Goal: Task Accomplishment & Management: Manage account settings

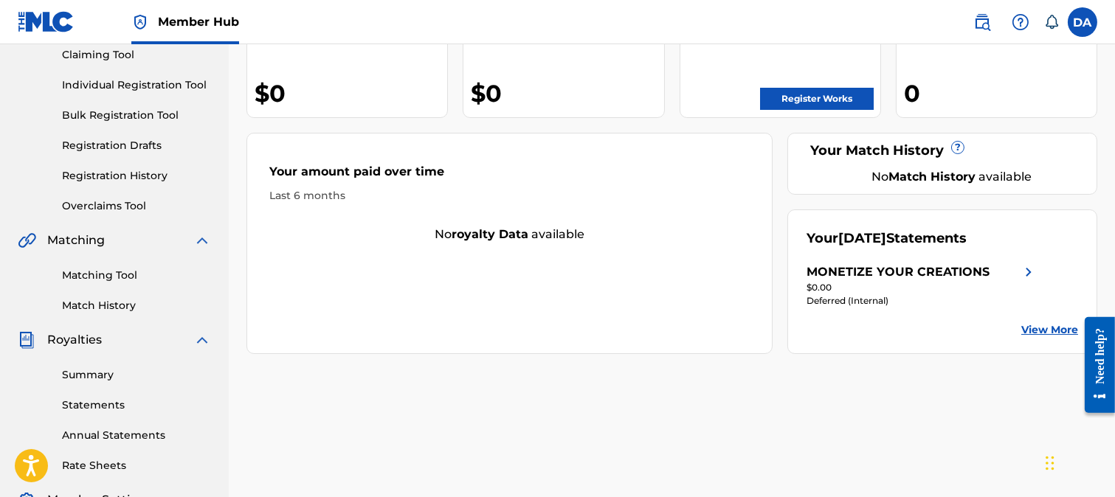
scroll to position [164, 0]
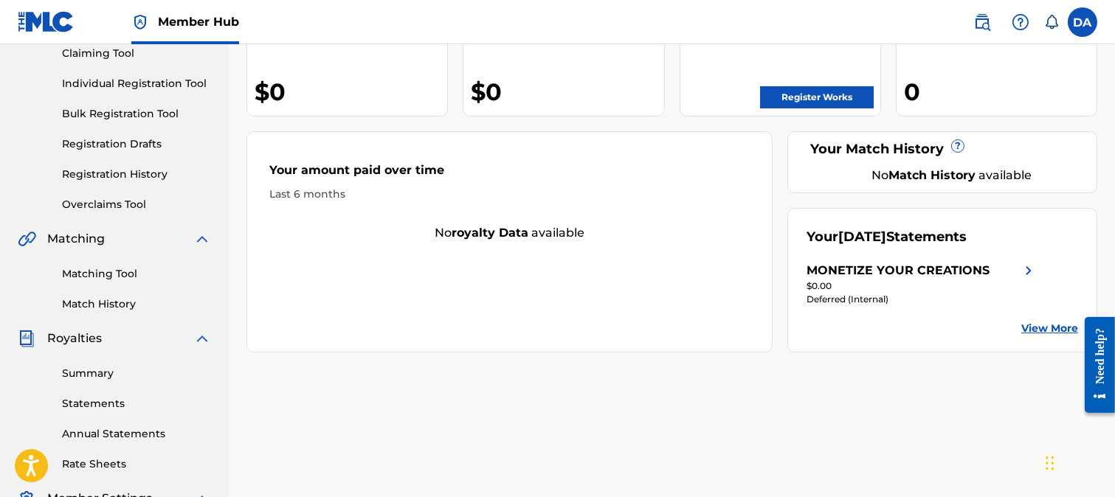
click at [991, 278] on div "MONETIZE YOUR CREATIONS" at bounding box center [922, 271] width 231 height 18
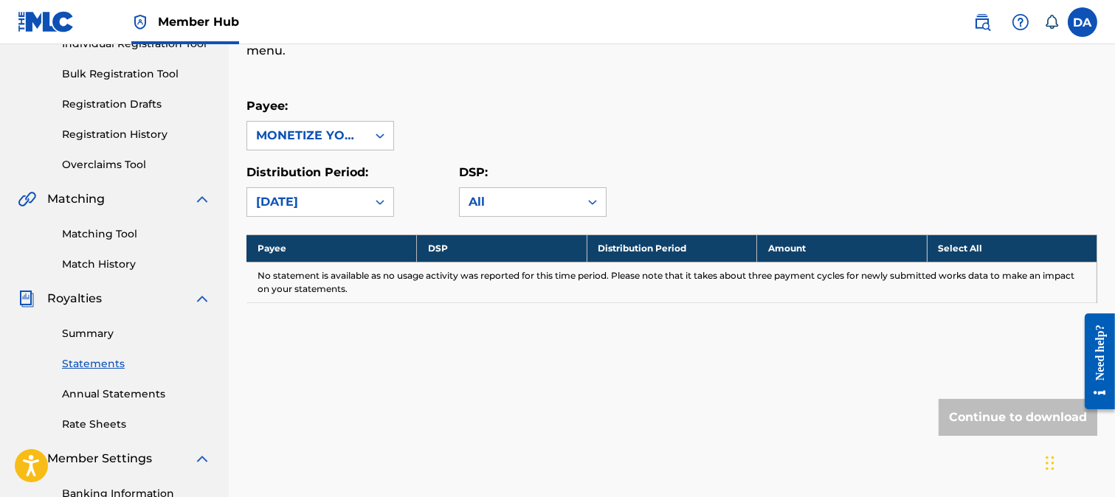
scroll to position [246, 0]
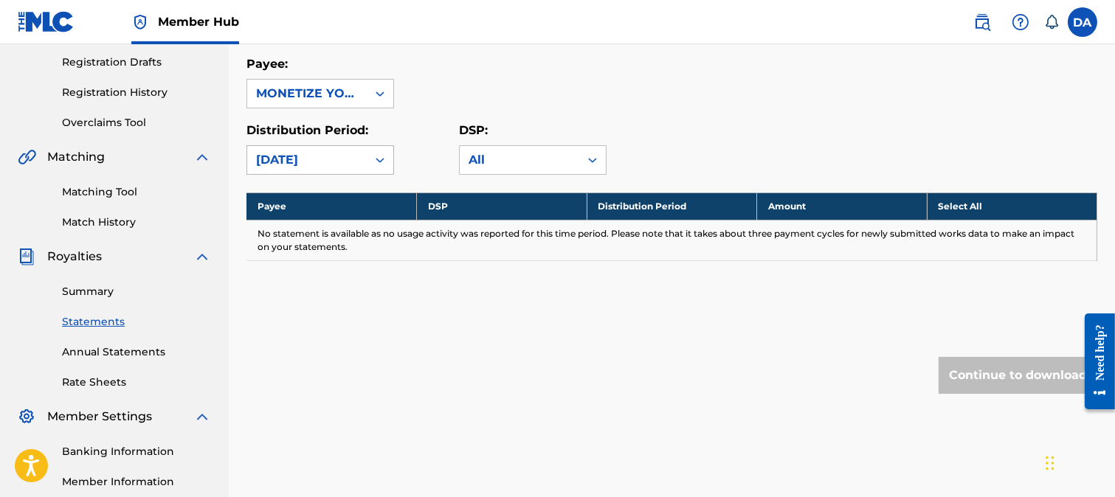
click at [385, 160] on icon at bounding box center [380, 160] width 15 height 15
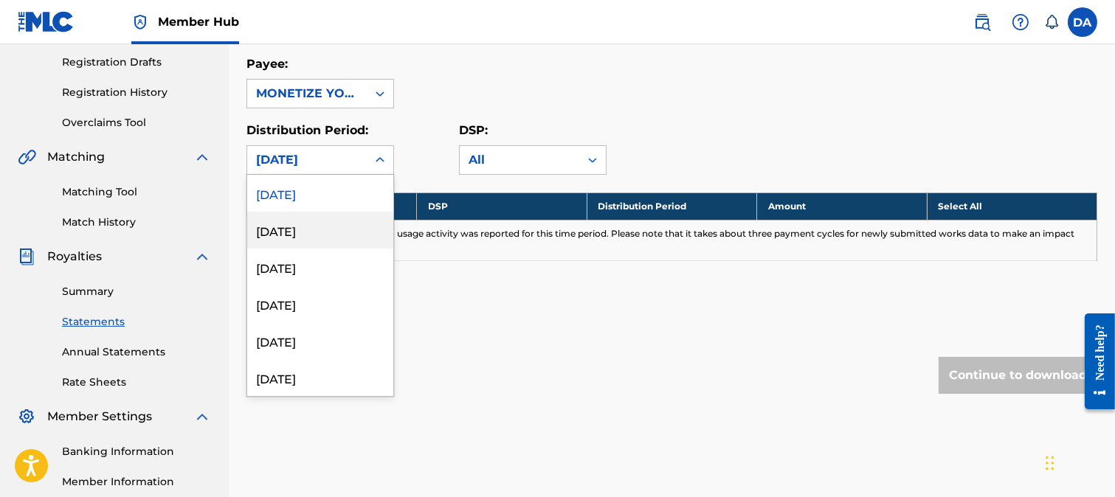
click at [342, 225] on div "August 2025" at bounding box center [320, 230] width 146 height 37
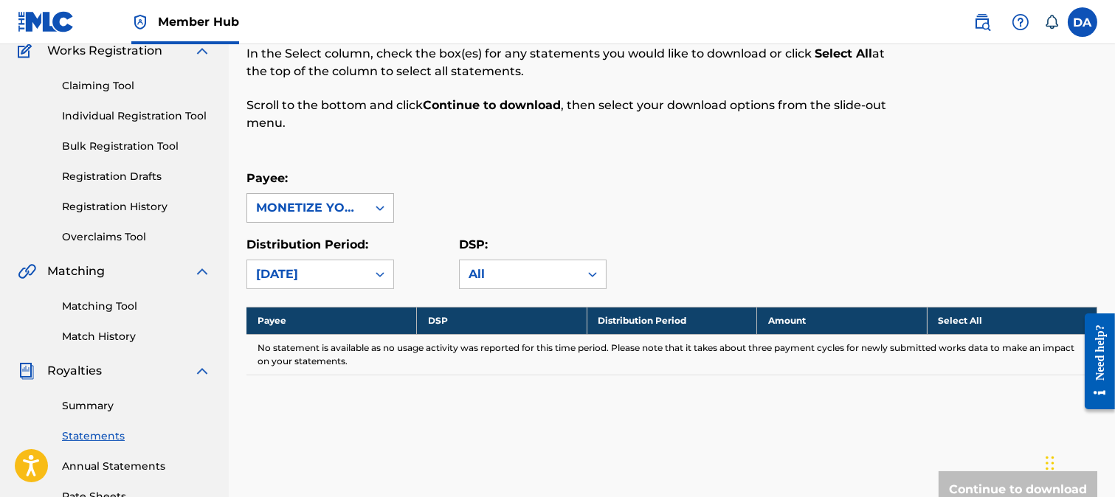
scroll to position [82, 0]
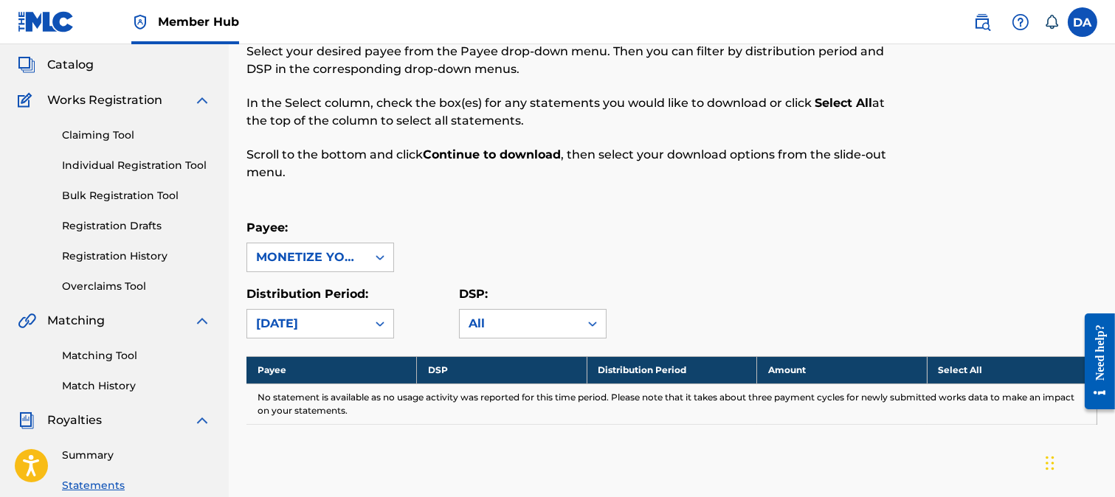
click at [367, 319] on div at bounding box center [380, 324] width 27 height 27
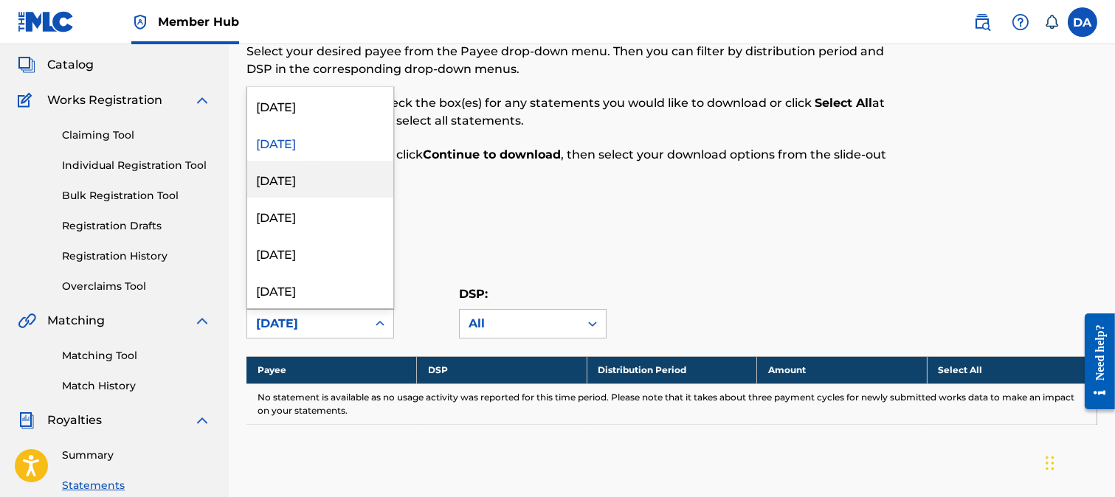
click at [327, 179] on div "July 2025" at bounding box center [320, 179] width 146 height 37
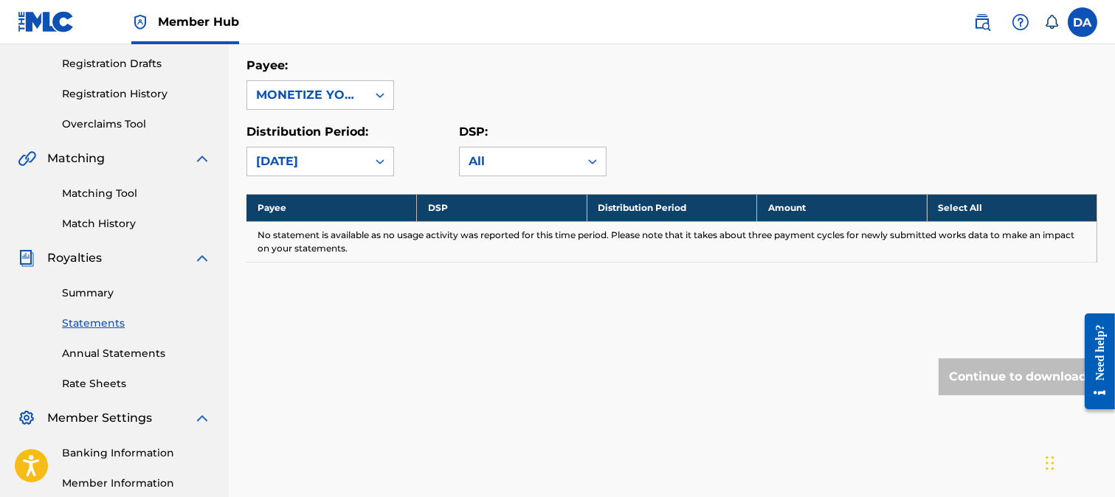
scroll to position [246, 0]
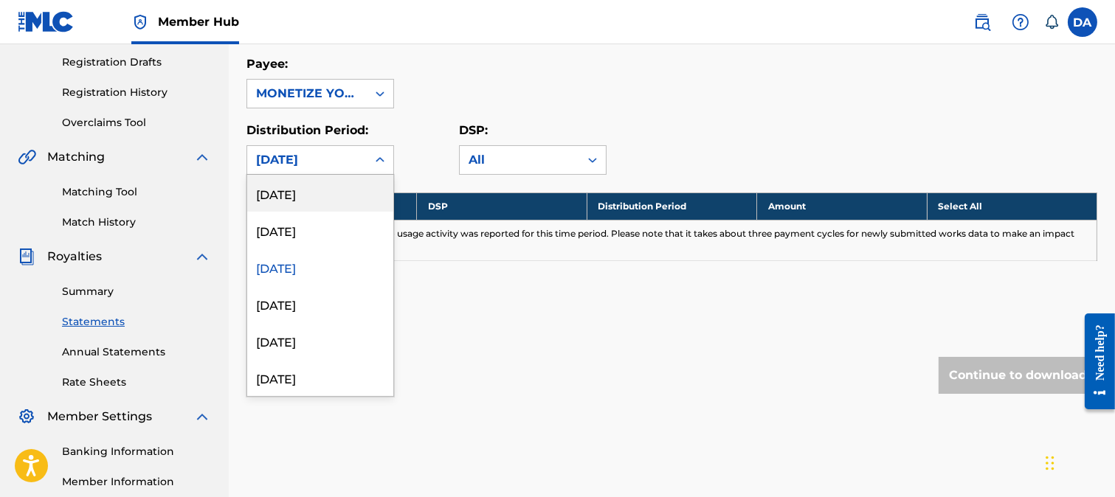
click at [367, 160] on div at bounding box center [380, 160] width 27 height 27
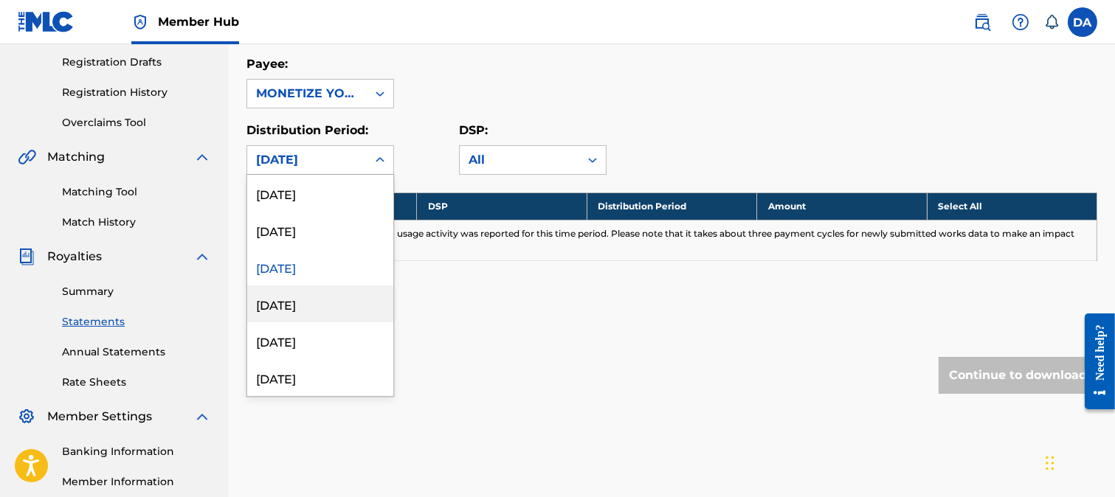
click at [303, 301] on div "June 2025" at bounding box center [320, 304] width 146 height 37
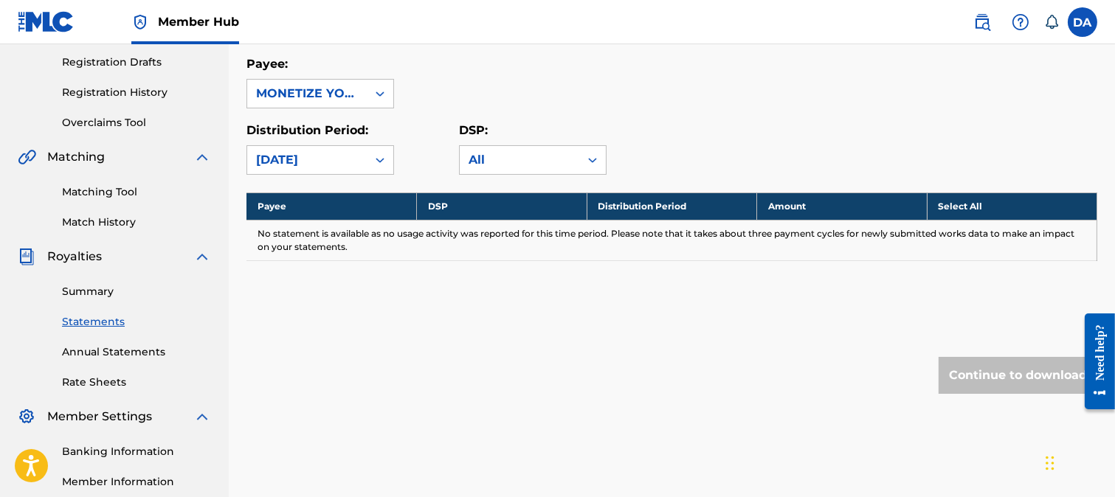
click at [382, 154] on icon at bounding box center [380, 160] width 15 height 15
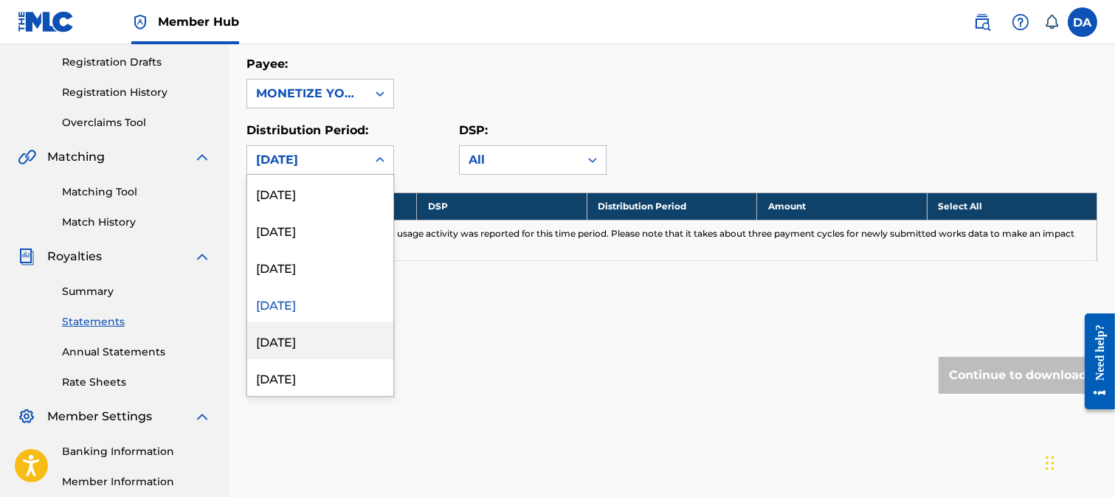
click at [300, 340] on div "May 2025" at bounding box center [320, 341] width 146 height 37
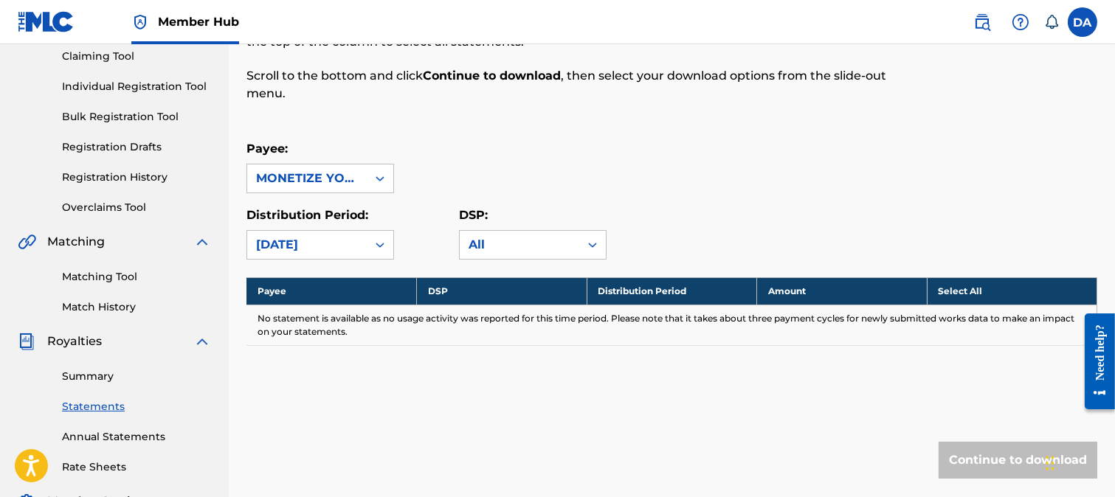
scroll to position [164, 0]
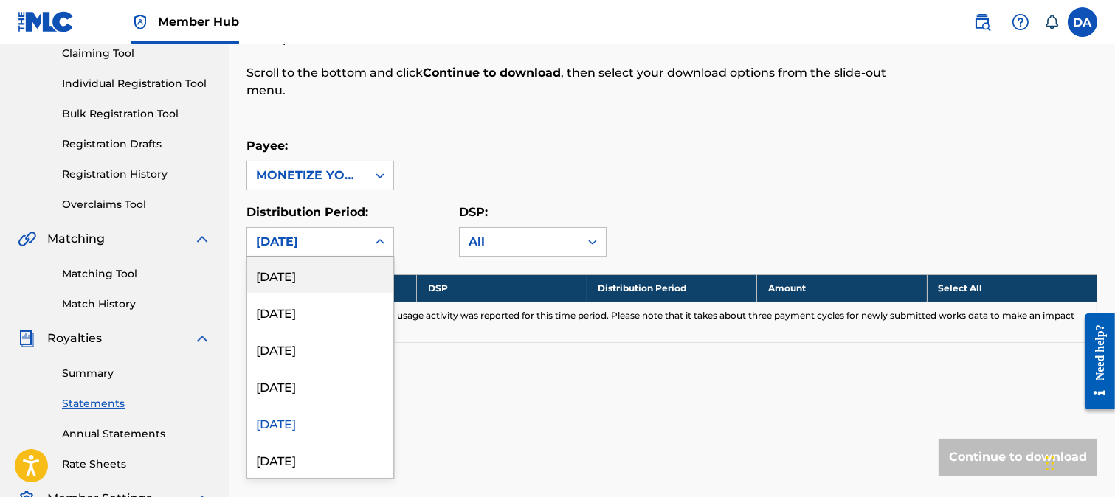
click at [373, 233] on div at bounding box center [380, 242] width 27 height 27
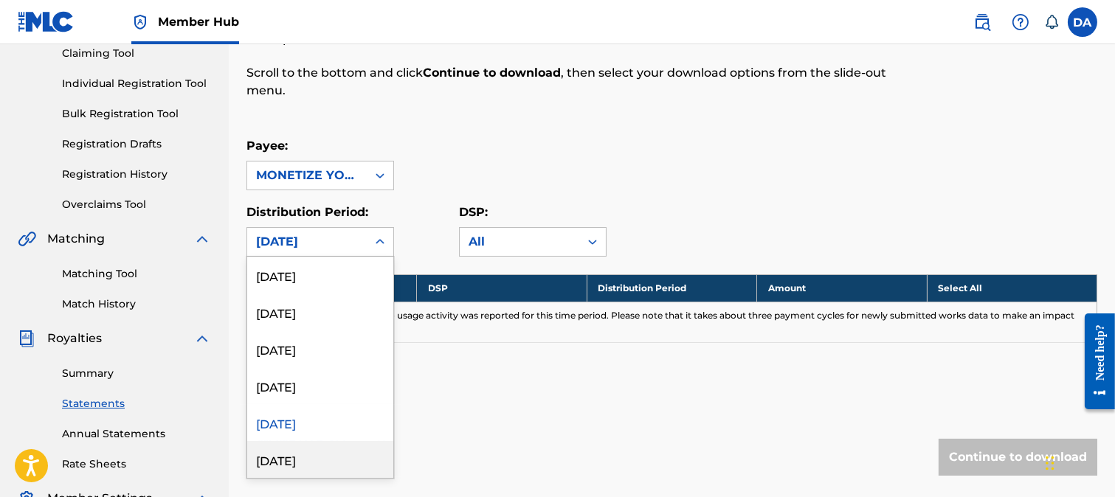
click at [295, 455] on div "April 2025" at bounding box center [320, 459] width 146 height 37
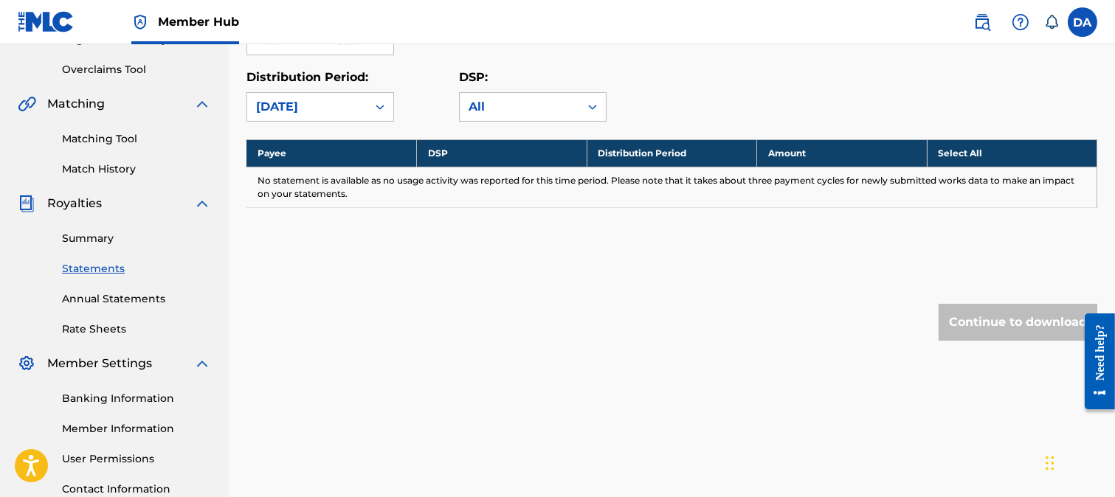
scroll to position [328, 0]
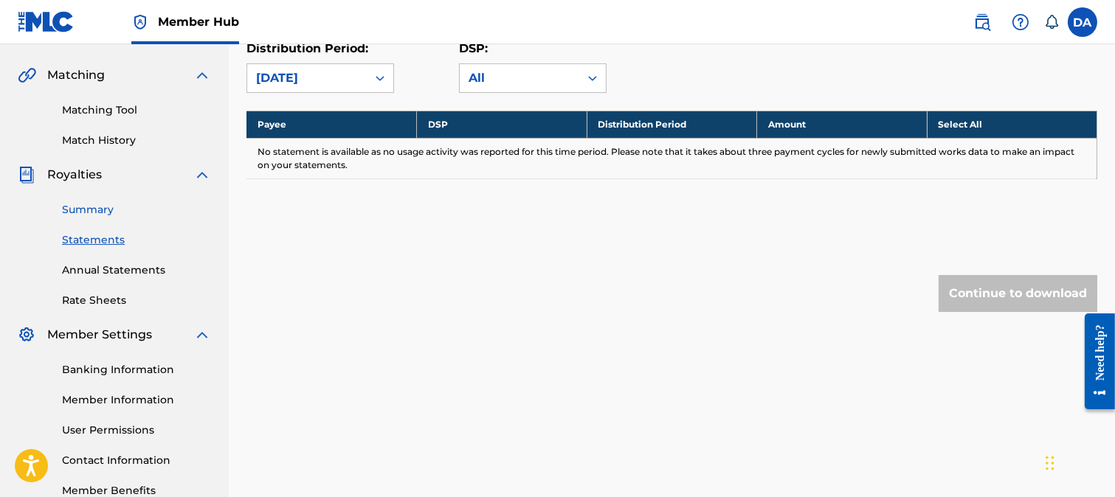
click at [108, 208] on link "Summary" at bounding box center [136, 210] width 149 height 16
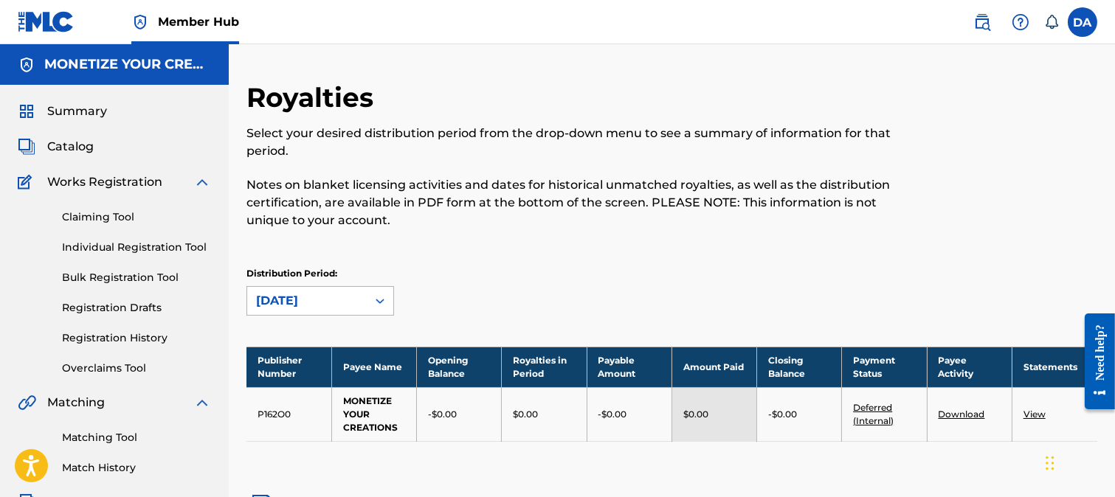
click at [372, 296] on div "[DATE]" at bounding box center [321, 301] width 148 height 30
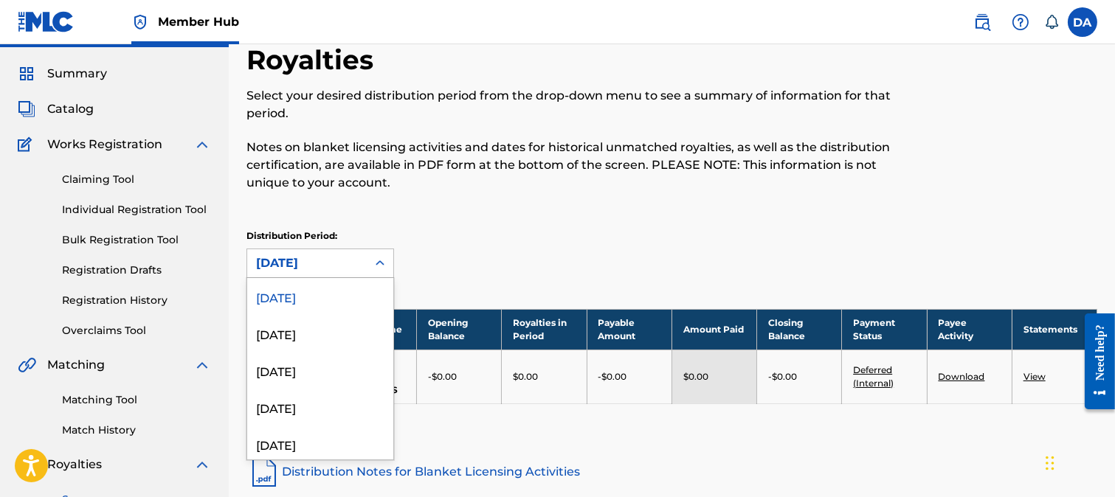
scroll to position [41, 0]
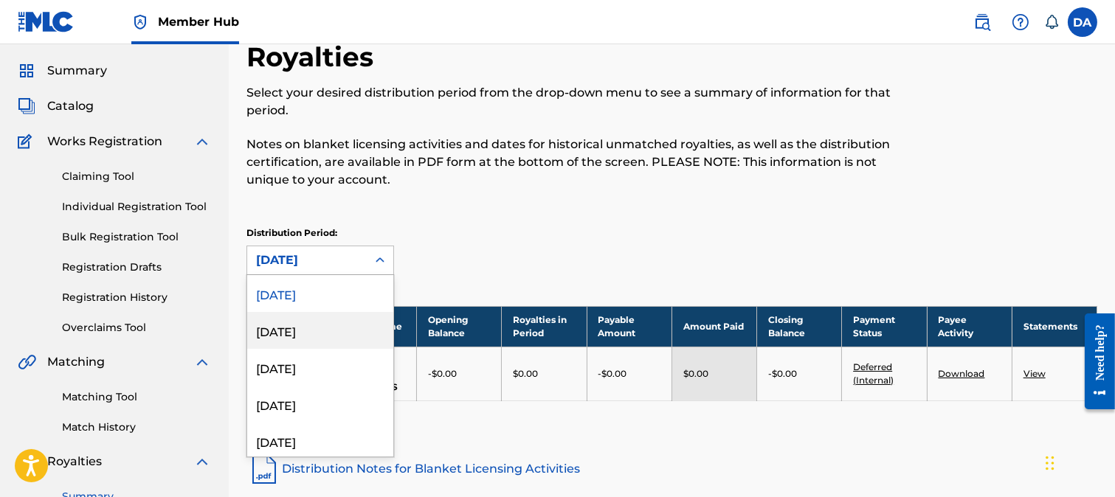
click at [319, 340] on div "August 2025" at bounding box center [320, 330] width 146 height 37
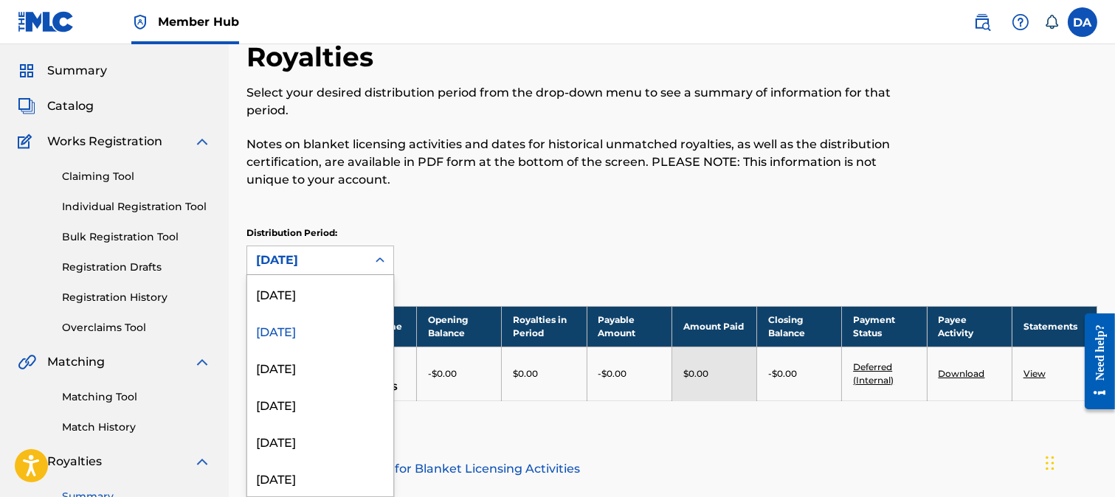
click at [337, 260] on div "August 2025" at bounding box center [307, 261] width 102 height 18
click at [326, 370] on div "July 2025" at bounding box center [320, 367] width 146 height 37
click at [328, 264] on div "July 2025" at bounding box center [307, 261] width 102 height 18
click at [335, 297] on div "[DATE]" at bounding box center [320, 293] width 146 height 37
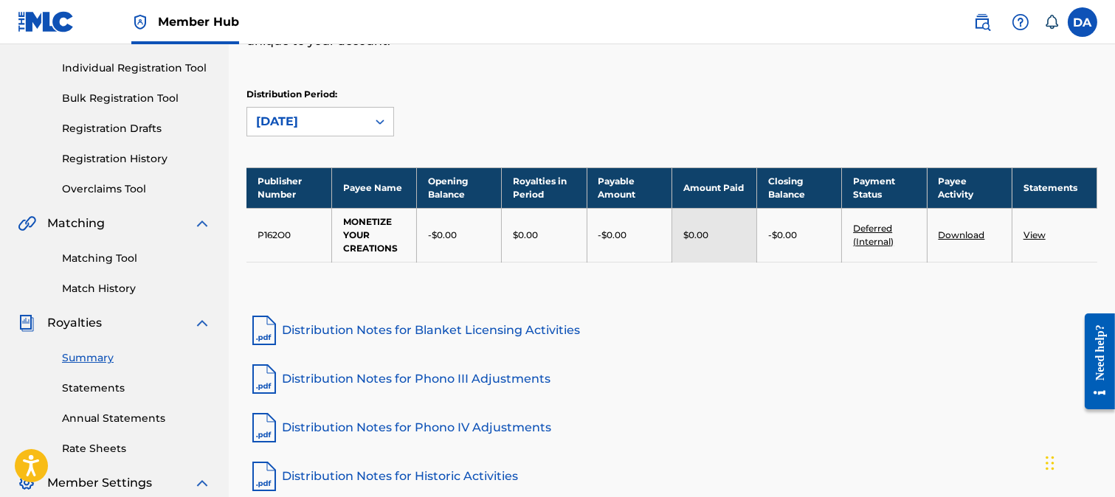
scroll to position [204, 0]
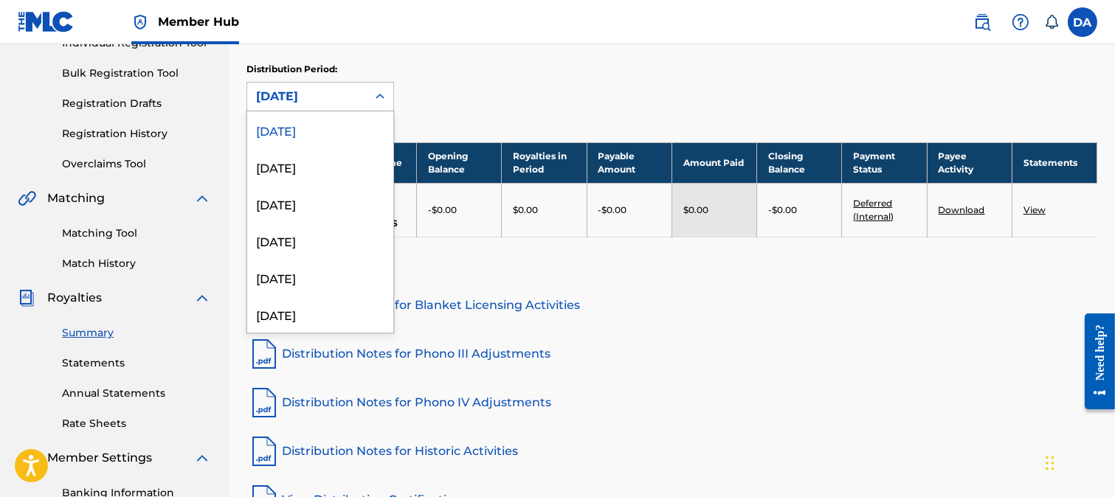
click at [382, 99] on icon at bounding box center [380, 96] width 15 height 15
click at [345, 167] on div "August 2025" at bounding box center [320, 166] width 146 height 37
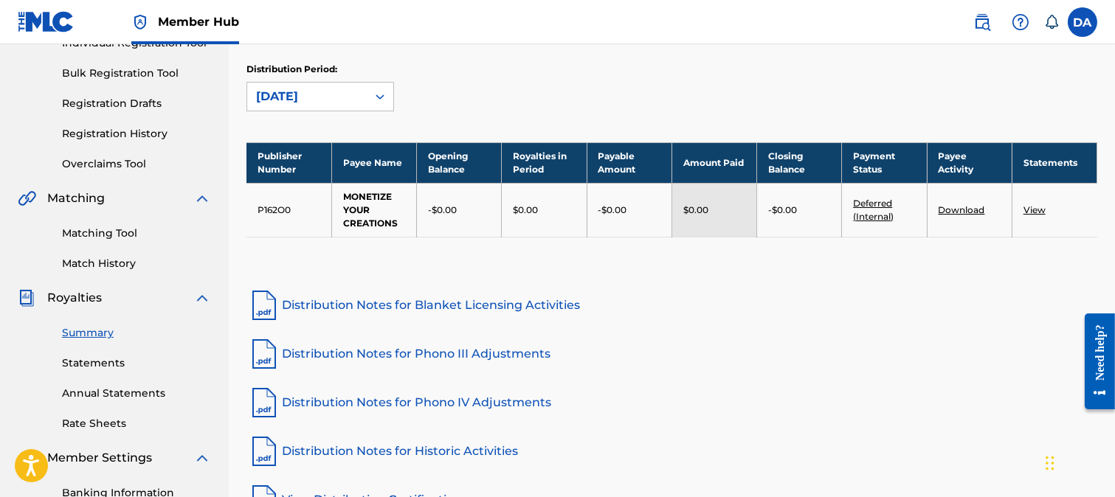
click at [385, 94] on icon at bounding box center [380, 96] width 15 height 15
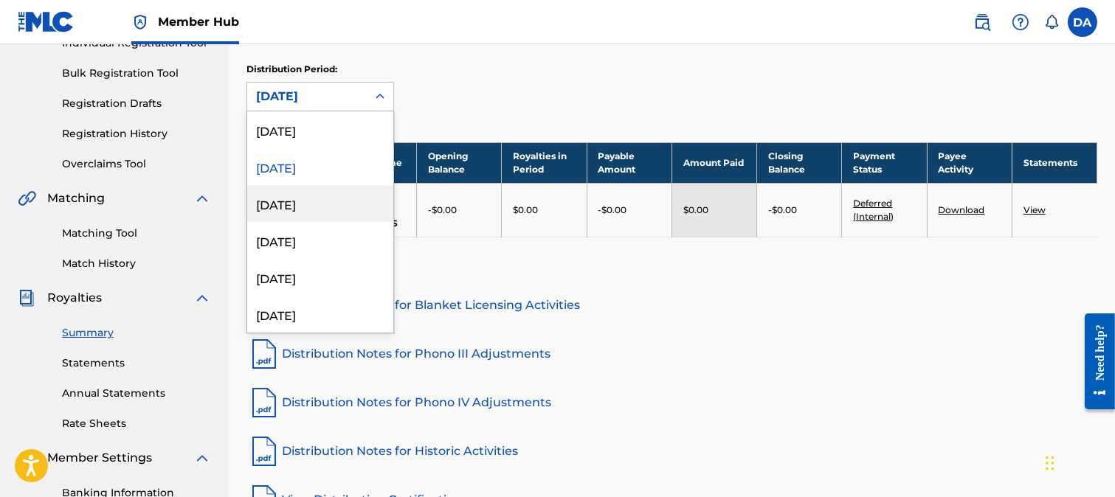
click at [330, 201] on div "July 2025" at bounding box center [320, 203] width 146 height 37
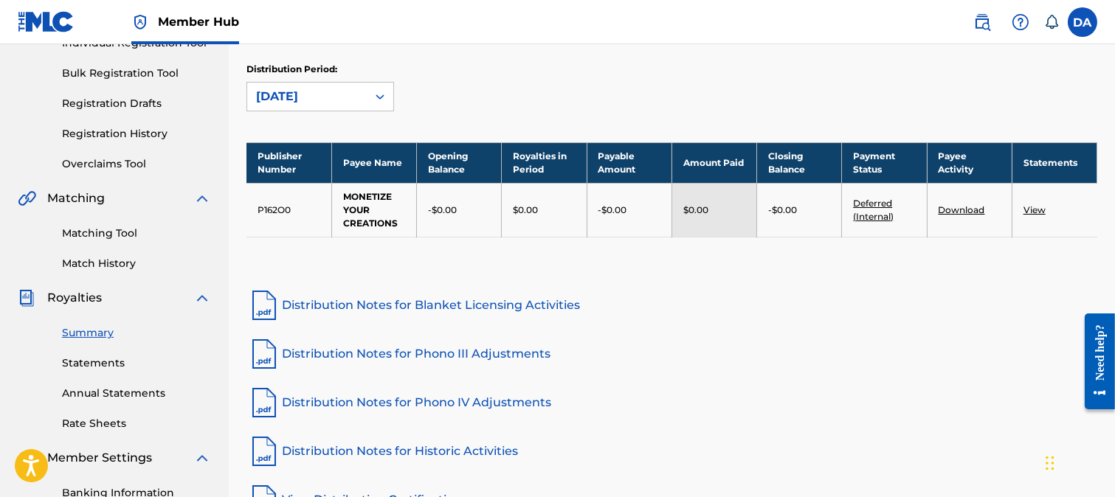
click at [388, 100] on div at bounding box center [380, 96] width 27 height 27
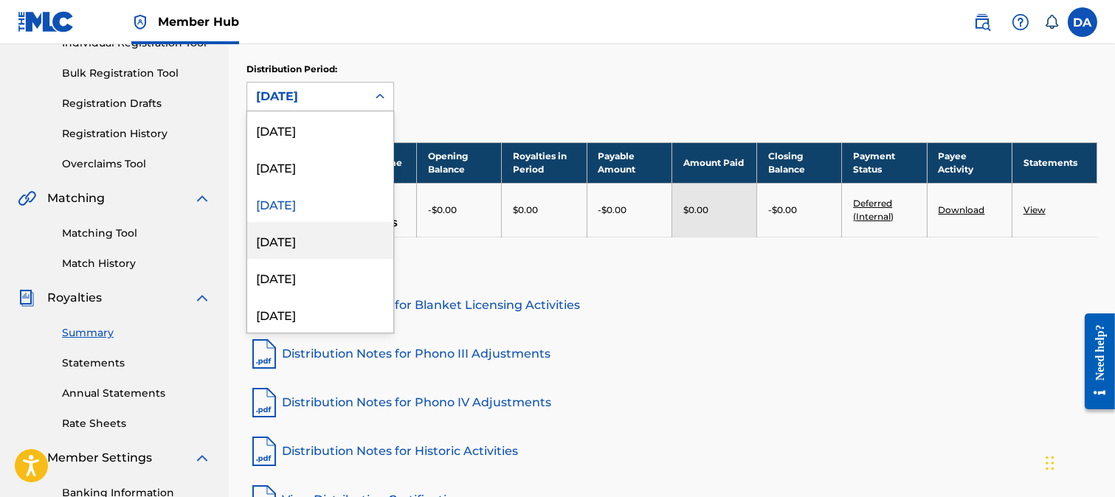
click at [323, 230] on div "June 2025" at bounding box center [320, 240] width 146 height 37
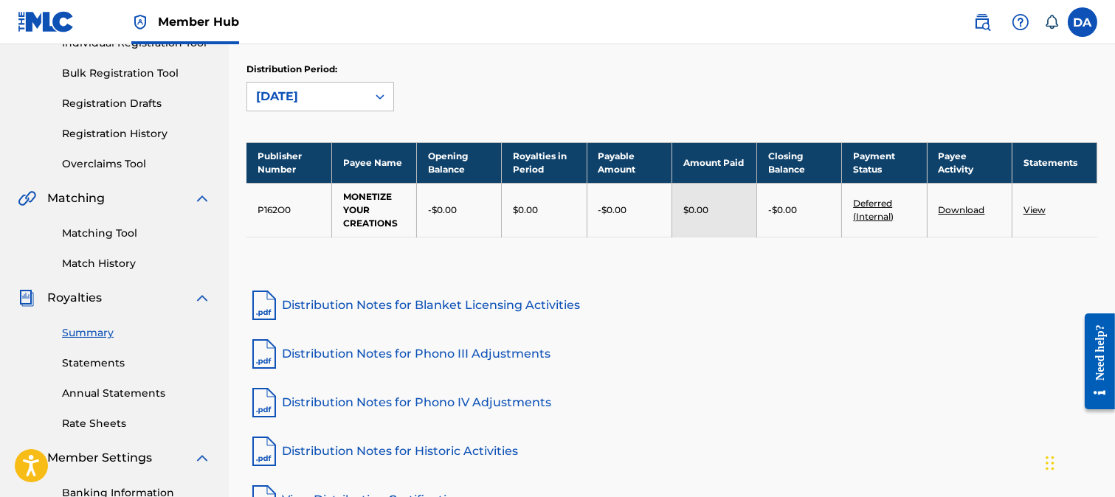
click at [388, 100] on div at bounding box center [380, 96] width 27 height 27
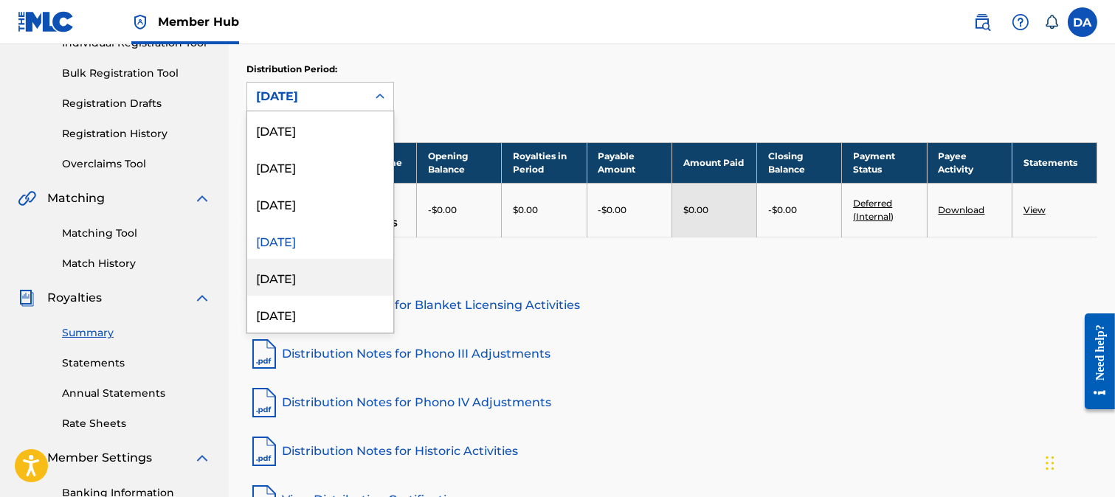
click at [312, 278] on div "May 2025" at bounding box center [320, 277] width 146 height 37
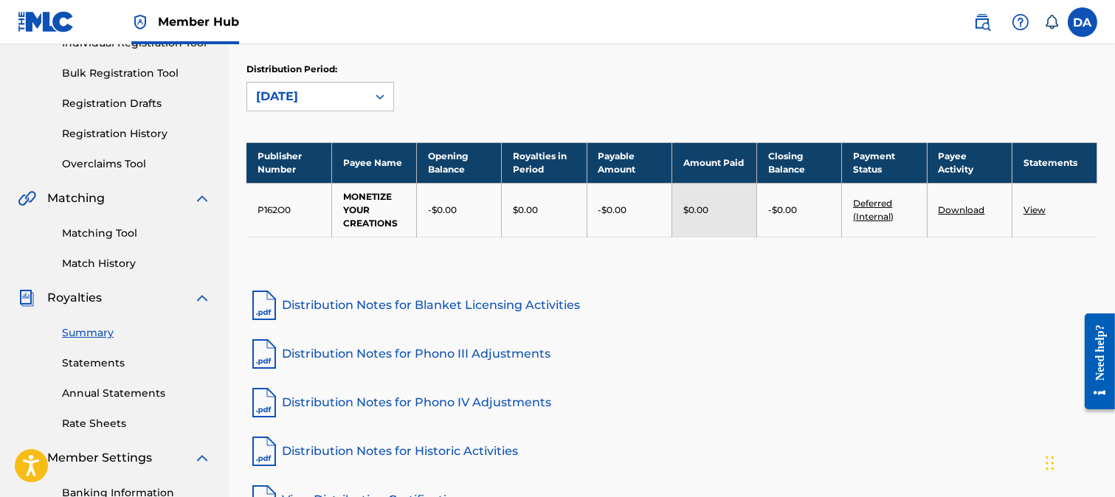
click at [388, 98] on div at bounding box center [380, 96] width 27 height 27
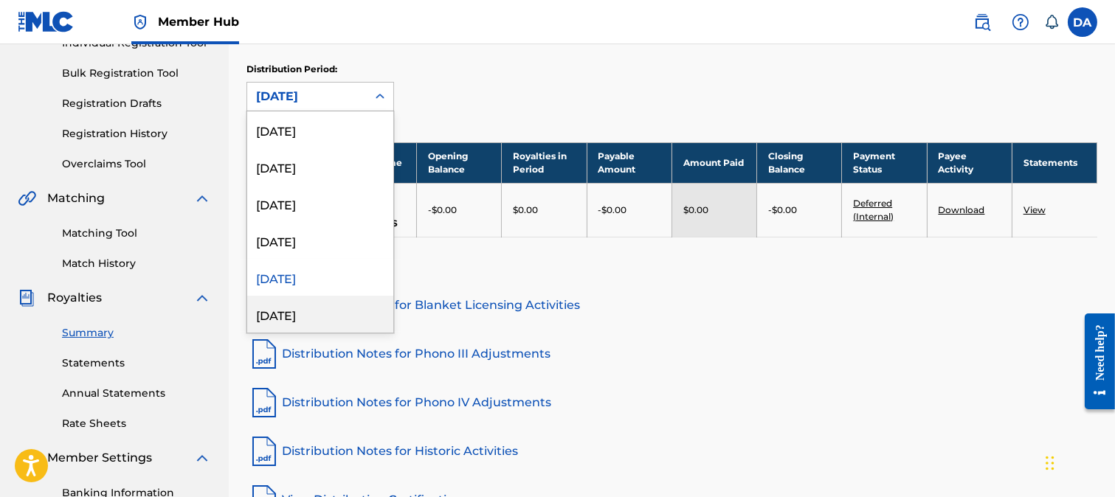
click at [311, 311] on div "April 2025" at bounding box center [320, 314] width 146 height 37
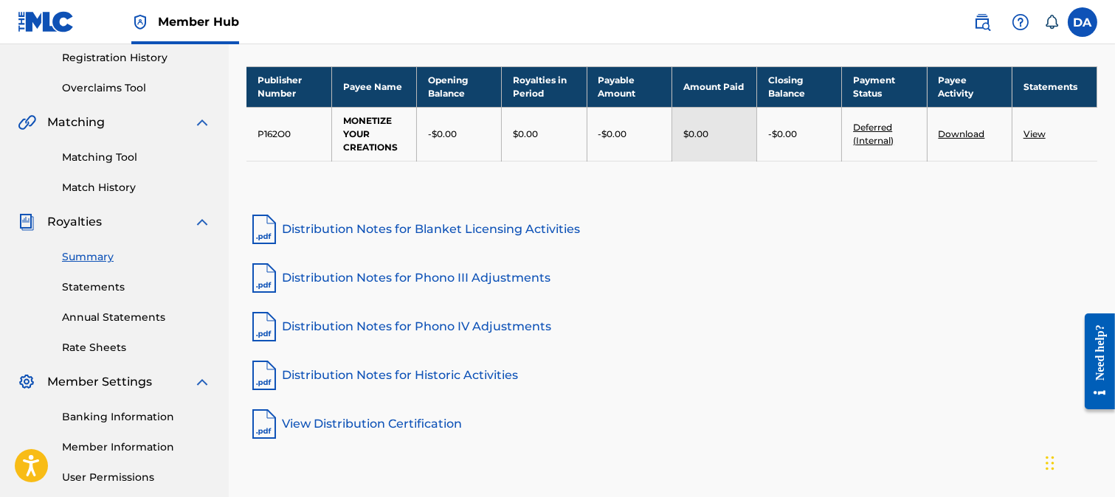
scroll to position [0, 0]
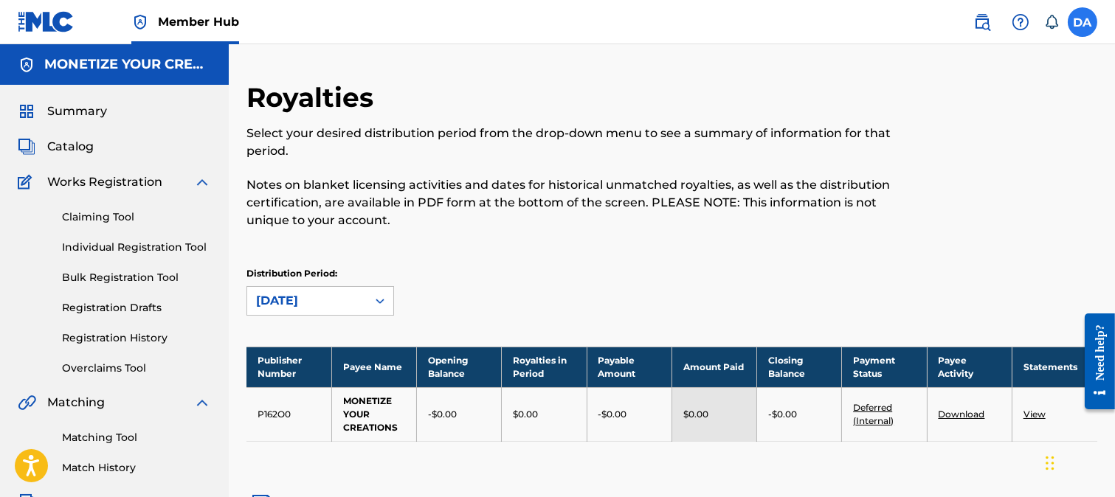
click at [1086, 27] on label at bounding box center [1083, 22] width 30 height 30
click at [1083, 22] on input "DA Donatella Attanasio spaziofonico@gmail.com Notification Preferences Profile …" at bounding box center [1083, 22] width 0 height 0
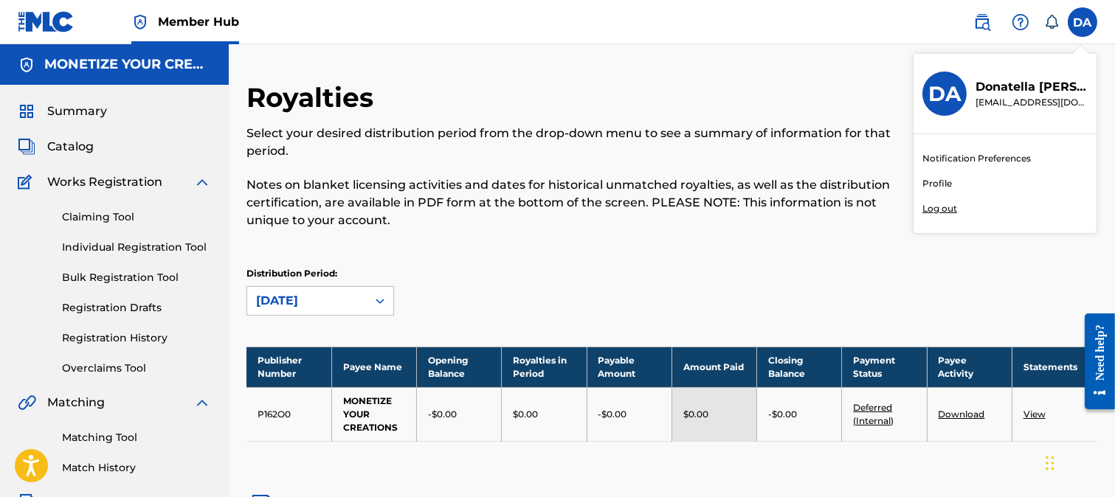
click at [930, 208] on p "Log out" at bounding box center [940, 208] width 35 height 13
click at [1083, 22] on input "DA Donatella Attanasio spaziofonico@gmail.com Notification Preferences Profile …" at bounding box center [1083, 22] width 0 height 0
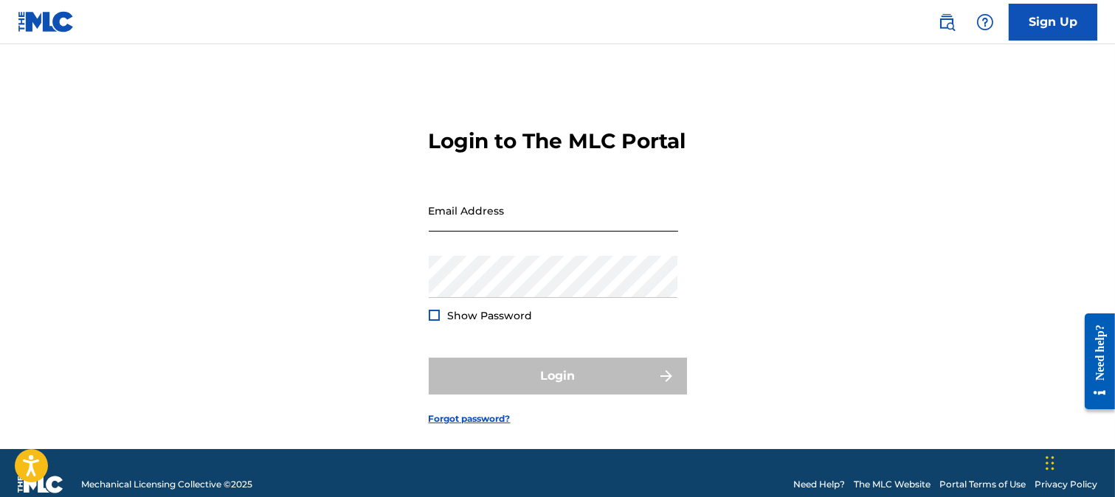
click at [567, 232] on input "Email Address" at bounding box center [553, 211] width 249 height 42
click at [751, 224] on div "Login to The MLC Portal Email Address Password Show Password Login Forgot passw…" at bounding box center [557, 265] width 1033 height 368
type input "l.attanasio@baradello.eu"
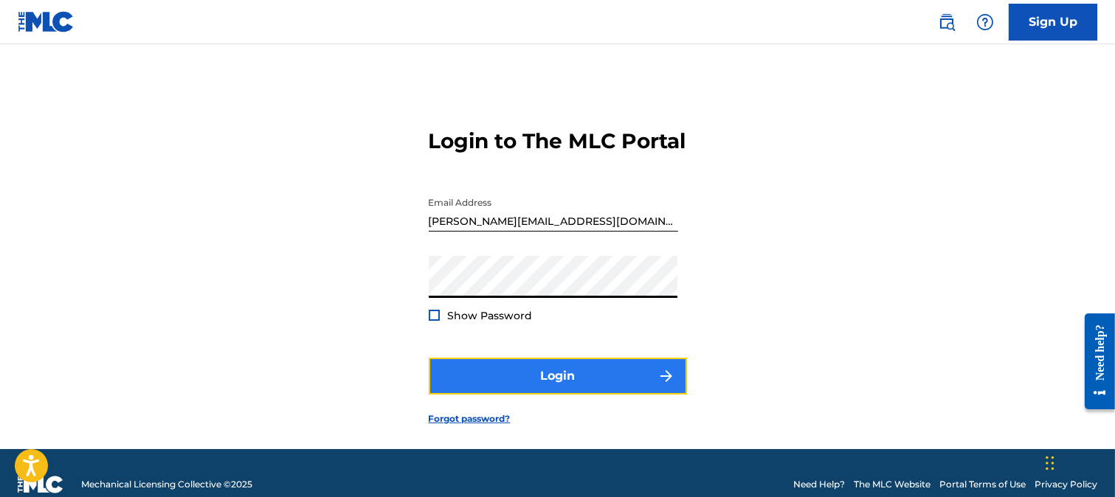
click at [550, 395] on button "Login" at bounding box center [558, 376] width 258 height 37
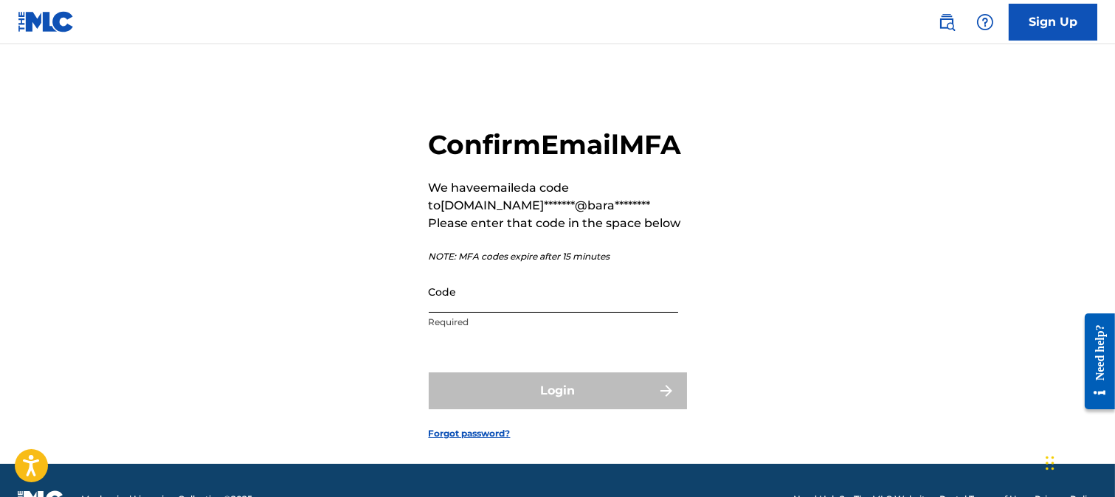
click at [522, 313] on input "Code" at bounding box center [553, 292] width 249 height 42
paste input "598134"
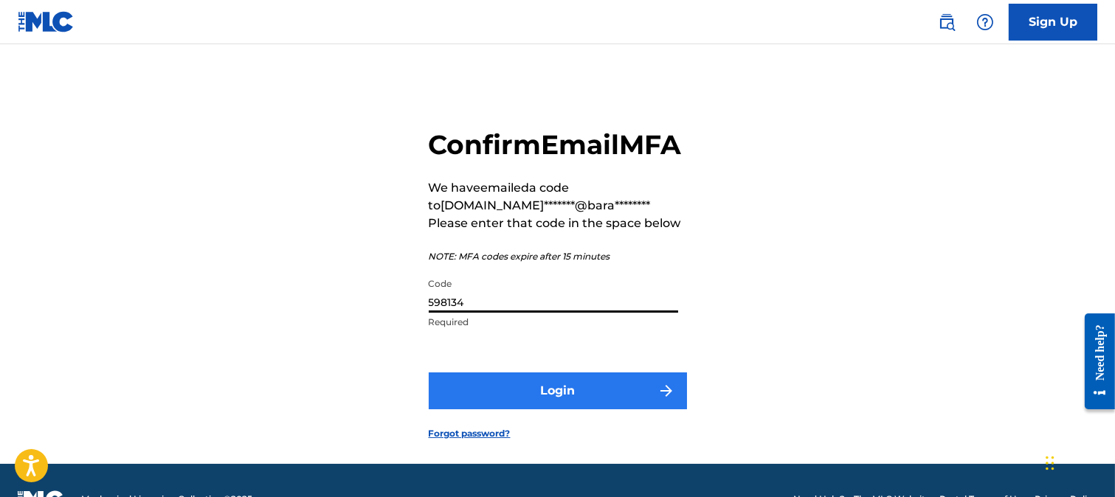
type input "598134"
click at [531, 410] on button "Login" at bounding box center [558, 391] width 258 height 37
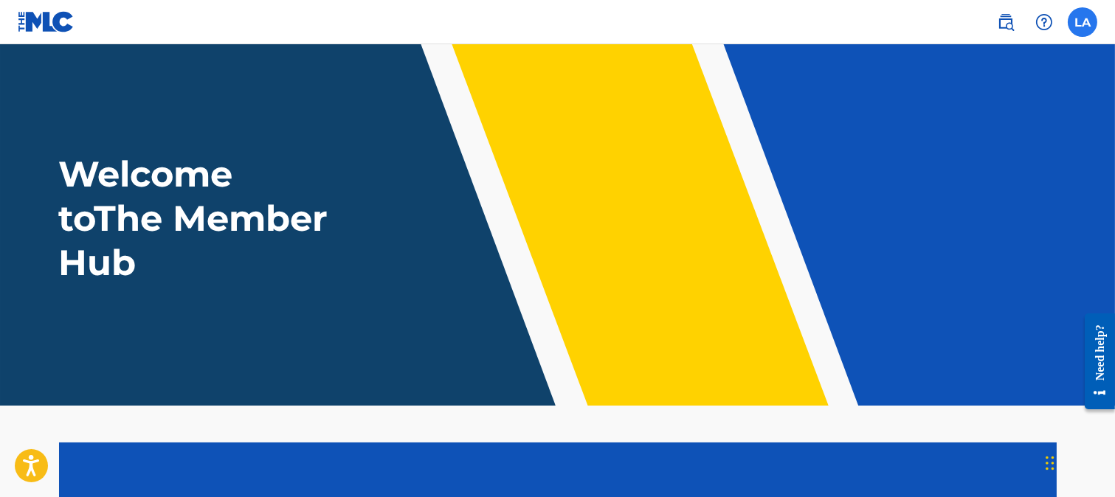
click at [1086, 16] on label at bounding box center [1083, 22] width 30 height 30
click at [1083, 22] on input "LA Luca Attanasio l.attanasio@baradello.eu Notification Preferences Profile Log…" at bounding box center [1083, 22] width 0 height 0
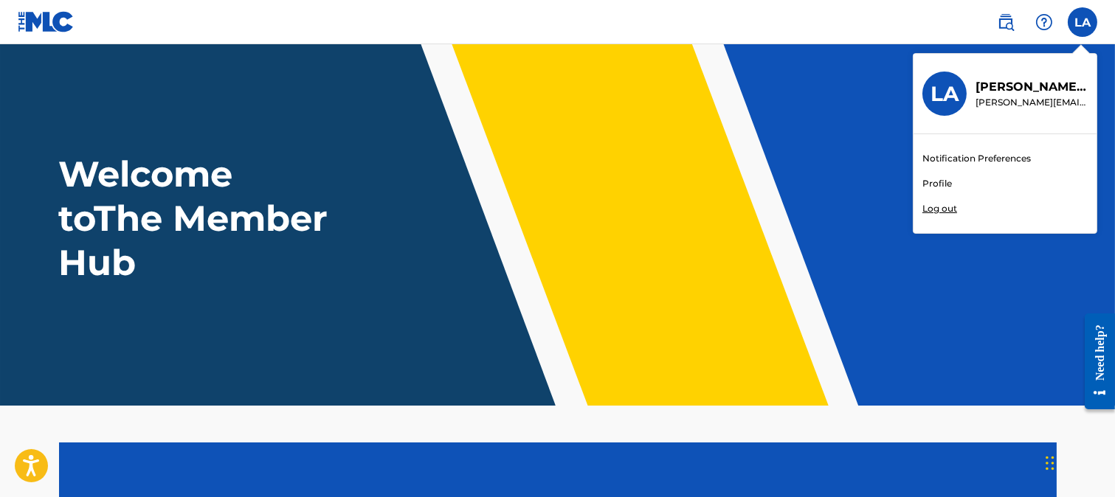
click at [761, 165] on div "Welcome to The Member Hub" at bounding box center [557, 218] width 1033 height 133
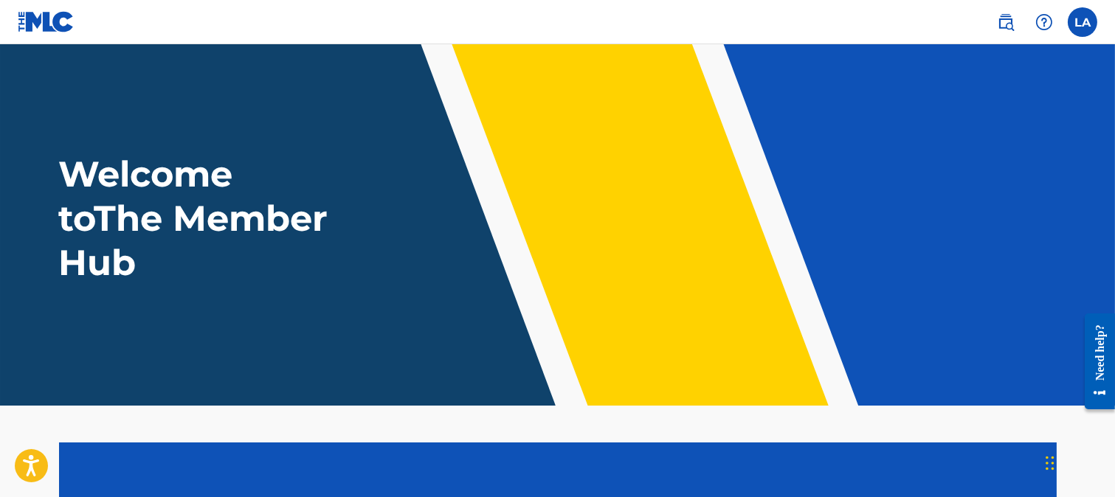
click at [1068, 13] on div "LA LA Luca Attanasio l.attanasio@baradello.eu Notification Preferences Profile …" at bounding box center [1039, 22] width 115 height 30
click at [1078, 20] on label at bounding box center [1083, 22] width 30 height 30
click at [1083, 22] on input "LA Luca Attanasio l.attanasio@baradello.eu Notification Preferences Profile Log…" at bounding box center [1083, 22] width 0 height 0
click at [1078, 25] on div "LA LA Luca Attanasio l.attanasio@baradello.eu Notification Preferences Profile …" at bounding box center [1083, 22] width 30 height 30
click at [1078, 25] on label at bounding box center [1083, 22] width 30 height 30
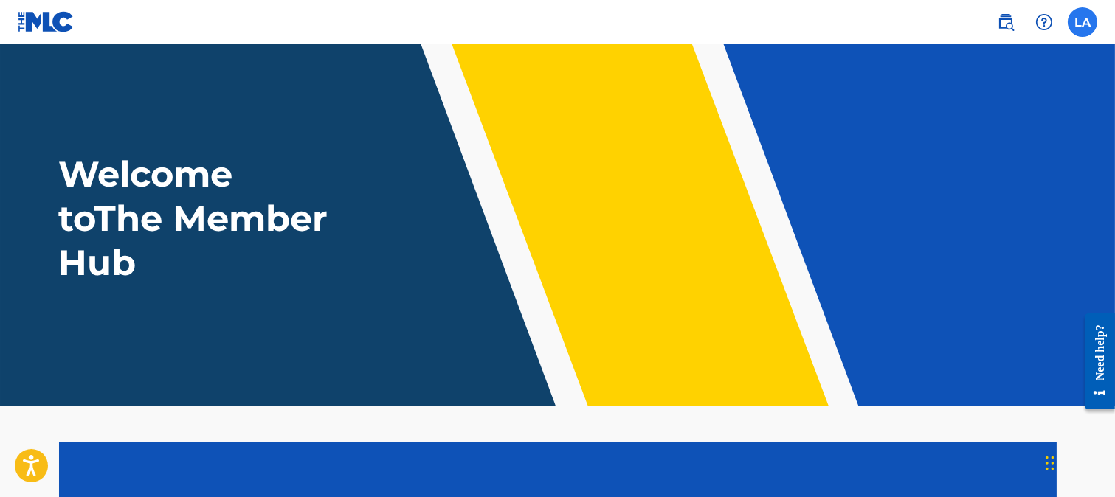
click at [1083, 22] on input "LA Luca Attanasio l.attanasio@baradello.eu Notification Preferences Profile Log…" at bounding box center [1083, 22] width 0 height 0
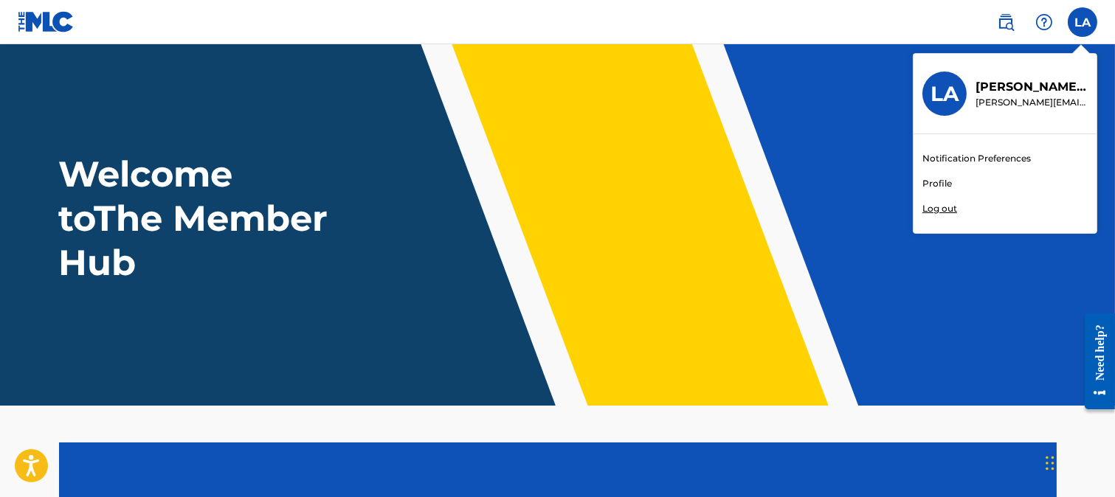
click at [946, 204] on p "Log out" at bounding box center [940, 208] width 35 height 13
click at [1083, 22] on input "LA Luca Attanasio l.attanasio@baradello.eu Notification Preferences Profile Log…" at bounding box center [1083, 22] width 0 height 0
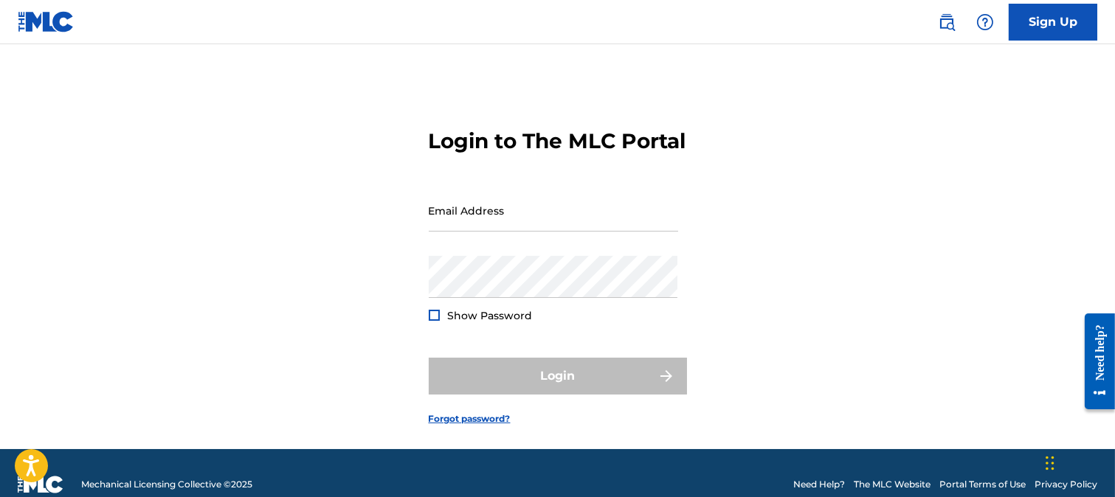
click at [485, 210] on form "Login to The MLC Portal Email Address Password Show Password Login Forgot passw…" at bounding box center [558, 265] width 258 height 368
type input "cristina.merlini10@gmail.com"
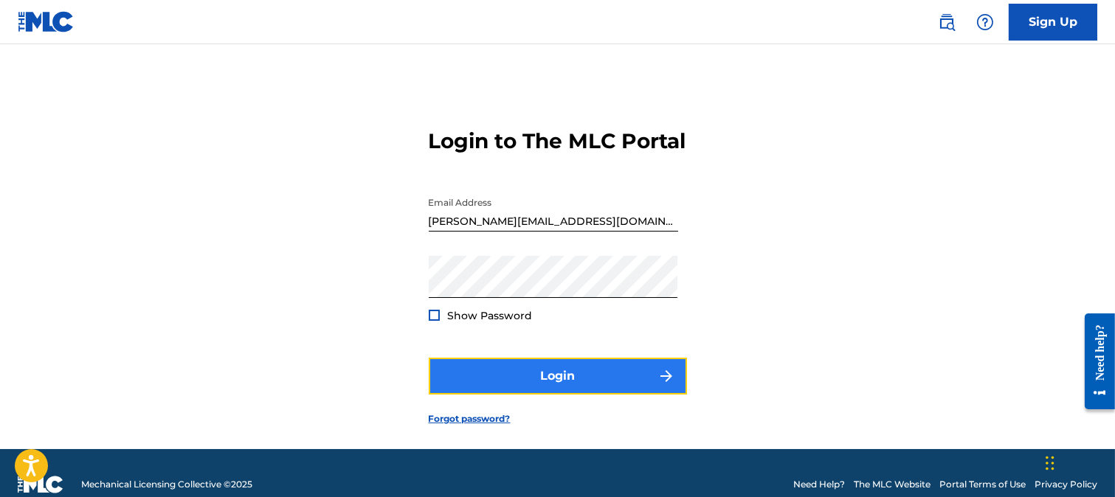
click at [607, 394] on button "Login" at bounding box center [558, 376] width 258 height 37
